Goal: Communication & Community: Answer question/provide support

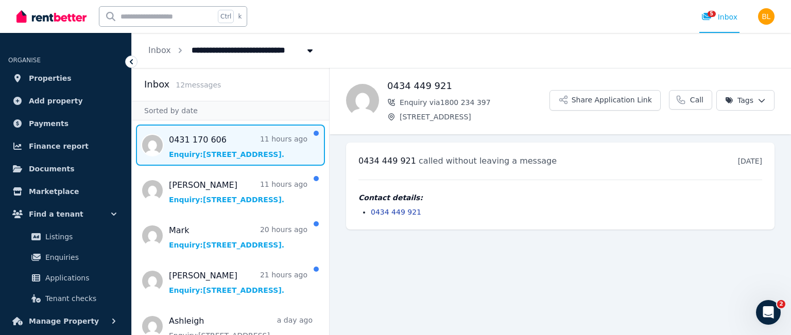
click at [217, 152] on span "Message list" at bounding box center [230, 145] width 197 height 41
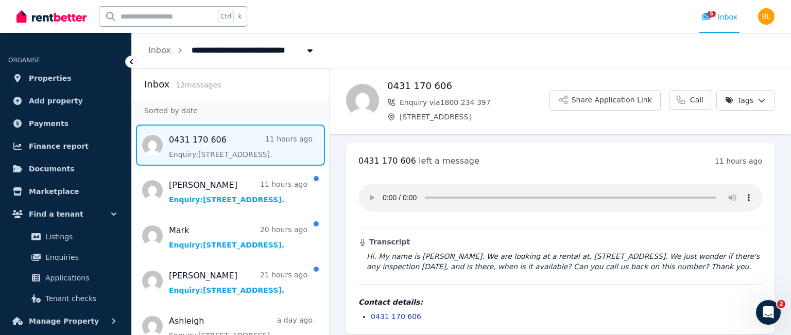
scroll to position [7, 0]
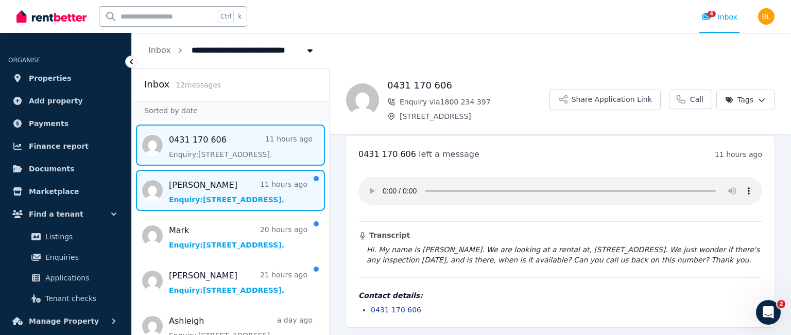
click at [237, 199] on span "Message list" at bounding box center [230, 190] width 197 height 41
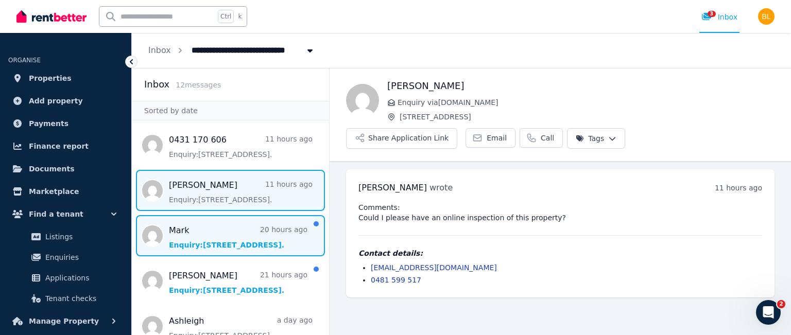
click at [229, 242] on span "Message list" at bounding box center [230, 235] width 197 height 41
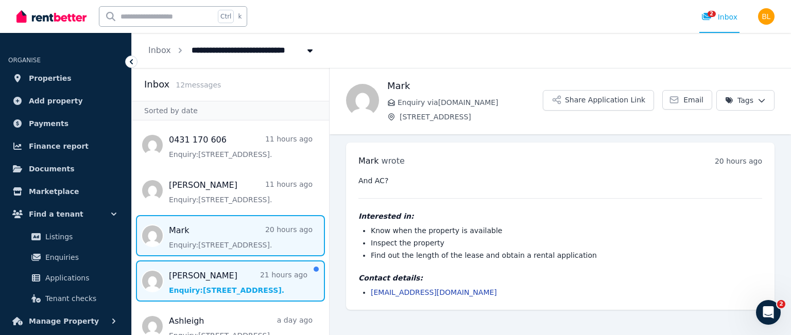
click at [230, 279] on span "Message list" at bounding box center [230, 281] width 197 height 41
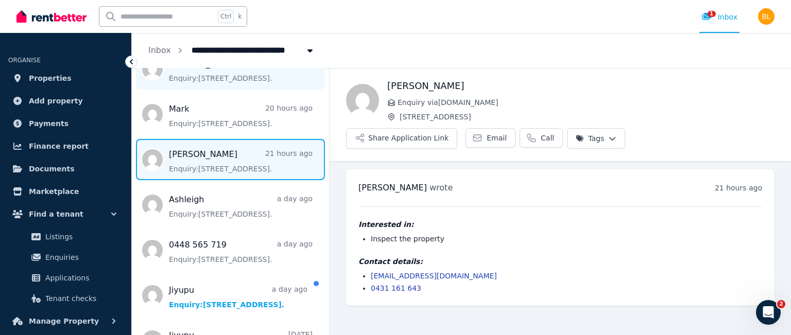
scroll to position [182, 0]
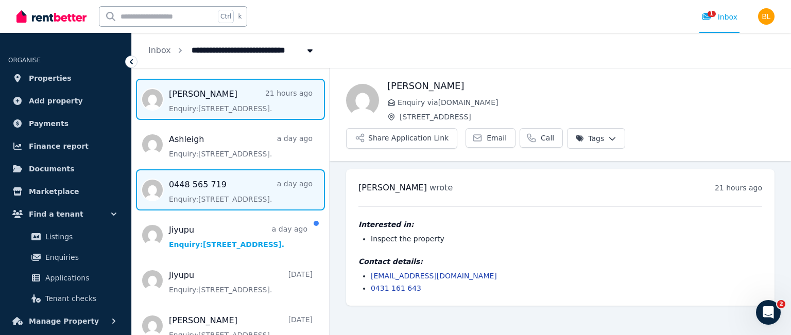
click at [223, 200] on span "Message list" at bounding box center [230, 189] width 197 height 41
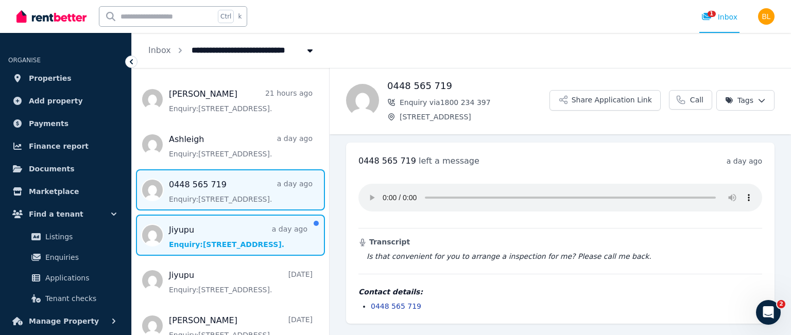
click at [232, 233] on span "Message list" at bounding box center [230, 235] width 197 height 41
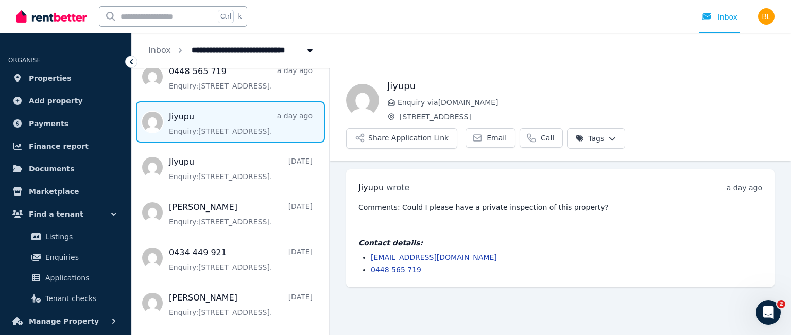
scroll to position [299, 0]
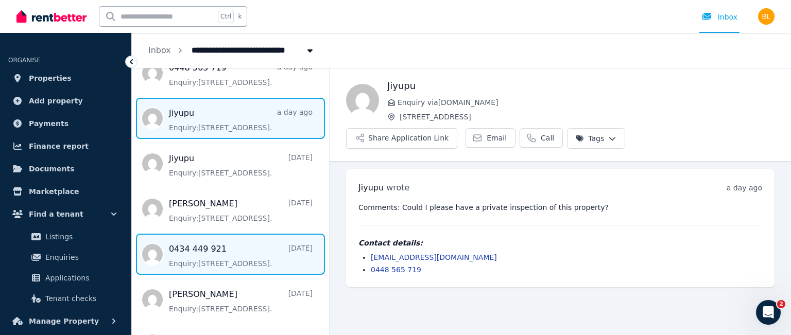
click at [225, 253] on span "Message list" at bounding box center [230, 254] width 197 height 41
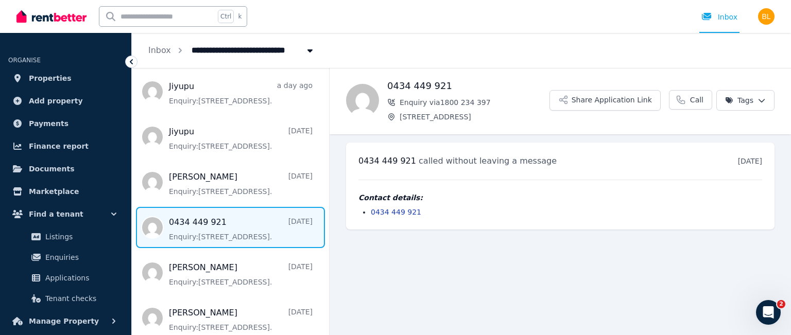
scroll to position [333, 0]
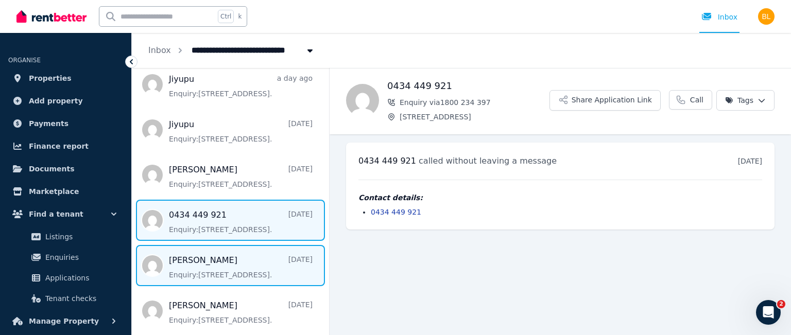
click at [212, 267] on span "Message list" at bounding box center [230, 265] width 197 height 41
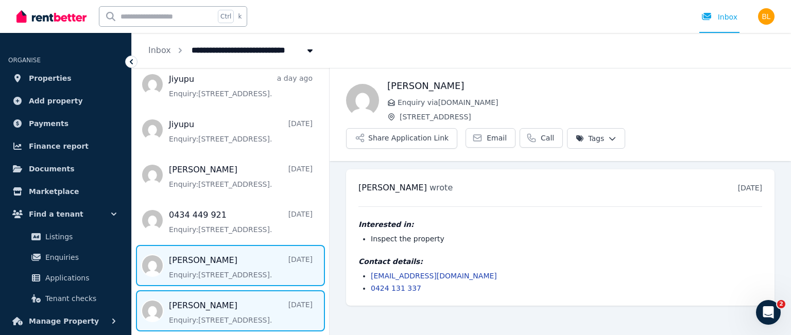
click at [204, 304] on span "Message list" at bounding box center [230, 310] width 197 height 41
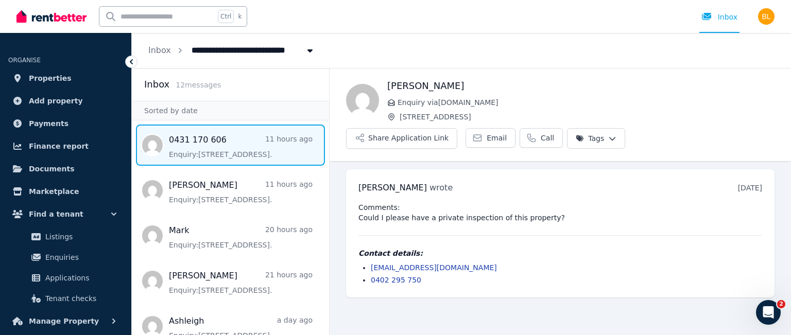
click at [220, 151] on span "Message list" at bounding box center [230, 145] width 197 height 41
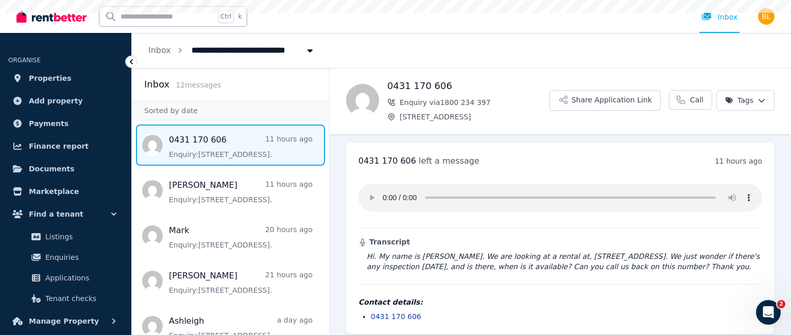
scroll to position [7, 0]
